Goal: Task Accomplishment & Management: Complete application form

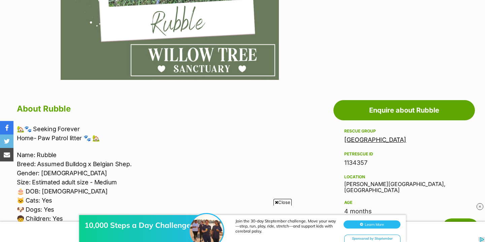
click at [283, 200] on span "Close" at bounding box center [283, 202] width 18 height 7
click at [479, 206] on img at bounding box center [480, 206] width 7 height 7
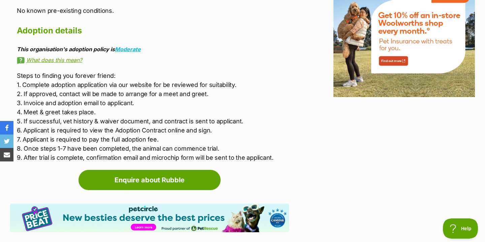
scroll to position [886, 0]
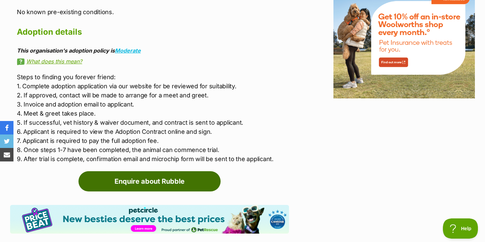
click at [168, 182] on link "Enquire about Rubble" at bounding box center [149, 181] width 142 height 20
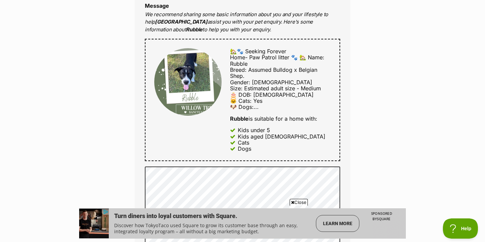
click at [305, 203] on span "Close" at bounding box center [299, 202] width 18 height 7
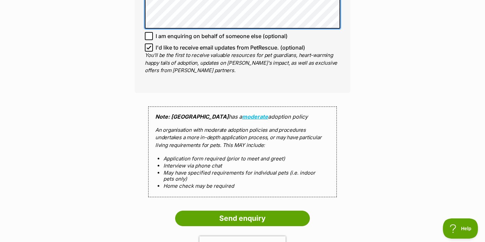
scroll to position [536, 0]
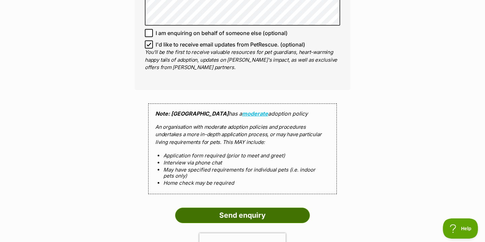
click at [260, 209] on input "Send enquiry" at bounding box center [242, 215] width 135 height 15
click at [258, 215] on input "Send enquiry" at bounding box center [242, 215] width 135 height 15
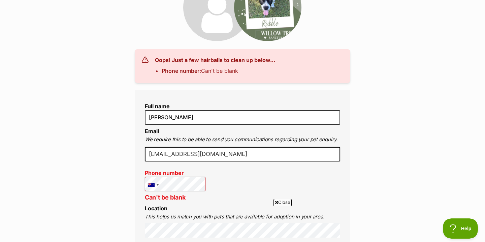
scroll to position [115, 0]
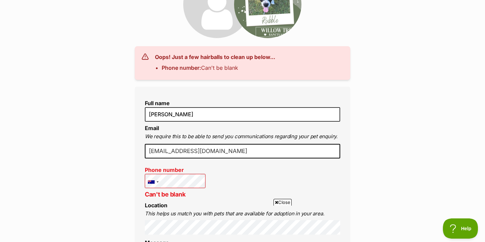
click at [276, 201] on icon at bounding box center [276, 202] width 3 height 4
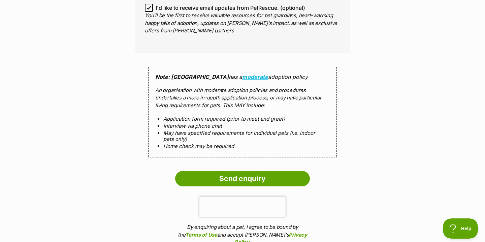
scroll to position [630, 0]
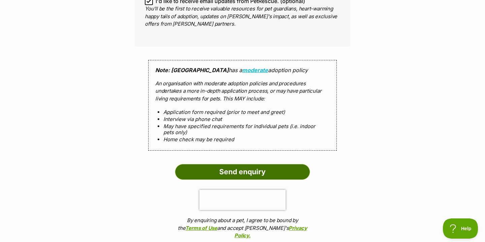
click at [257, 170] on input "Send enquiry" at bounding box center [242, 171] width 135 height 15
